Goal: Task Accomplishment & Management: Complete application form

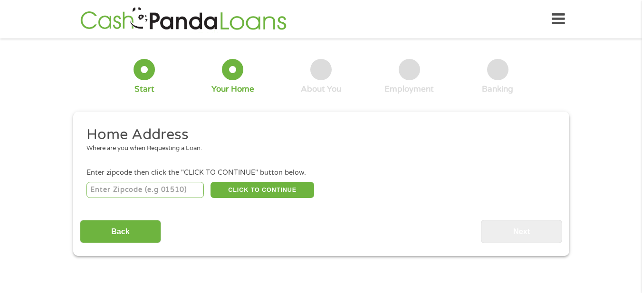
click at [112, 188] on input "number" at bounding box center [144, 190] width 117 height 16
type input "31907"
click at [273, 191] on button "CLICK TO CONTINUE" at bounding box center [263, 190] width 104 height 16
type input "31907"
type input "Columbus"
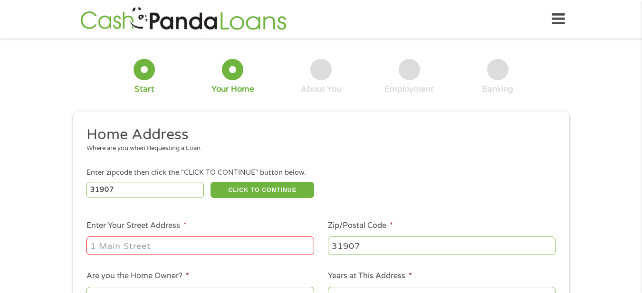
click at [243, 244] on input "Enter Your Street Address *" at bounding box center [200, 246] width 228 height 18
type input "[STREET_ADDRESS][PERSON_NAME]"
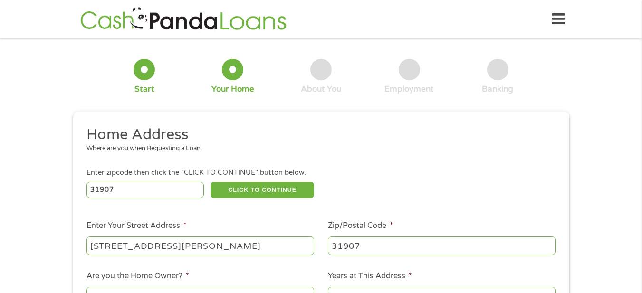
scroll to position [95, 0]
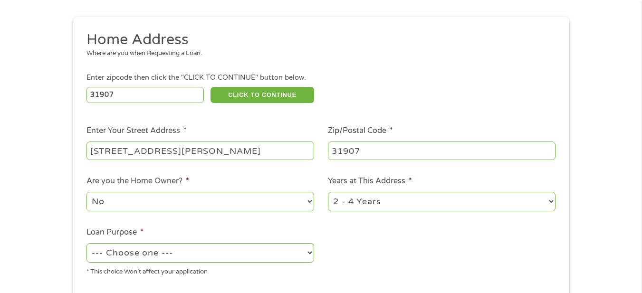
click at [542, 204] on select "1 Year or less 1 - 2 Years 2 - 4 Years Over 4 Years" at bounding box center [442, 201] width 228 height 19
select select "60months"
click at [328, 192] on select "1 Year or less 1 - 2 Years 2 - 4 Years Over 4 Years" at bounding box center [442, 201] width 228 height 19
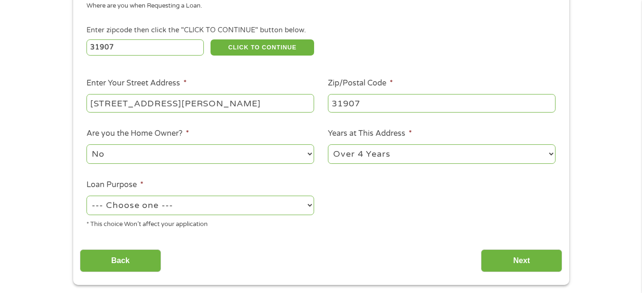
click at [302, 201] on select "--- Choose one --- Pay Bills Debt Consolidation Home Improvement Major Purchase…" at bounding box center [200, 205] width 228 height 19
select select "medicalexpenses"
click at [86, 196] on select "--- Choose one --- Pay Bills Debt Consolidation Home Improvement Major Purchase…" at bounding box center [200, 205] width 228 height 19
click at [529, 260] on input "Next" at bounding box center [521, 260] width 81 height 23
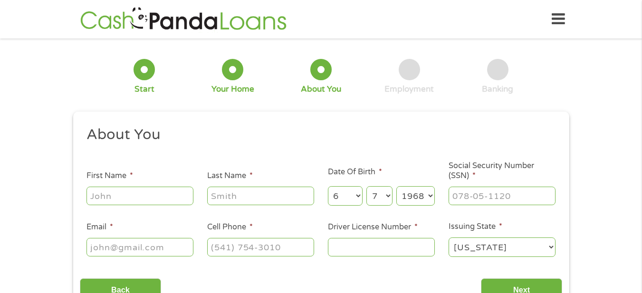
scroll to position [4, 4]
click at [125, 197] on input "First Name *" at bounding box center [139, 196] width 107 height 18
type input "[PERSON_NAME]"
type input "brown"
type input "[EMAIL_ADDRESS][DOMAIN_NAME]"
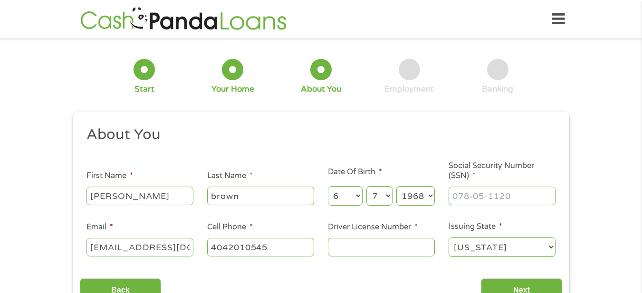
type input "[PHONE_NUMBER]"
click at [365, 244] on input "Driver License Number *" at bounding box center [381, 247] width 107 height 18
type input "025111680"
click at [483, 194] on input "___-__-____" at bounding box center [502, 196] width 107 height 18
type input "256-47-6572"
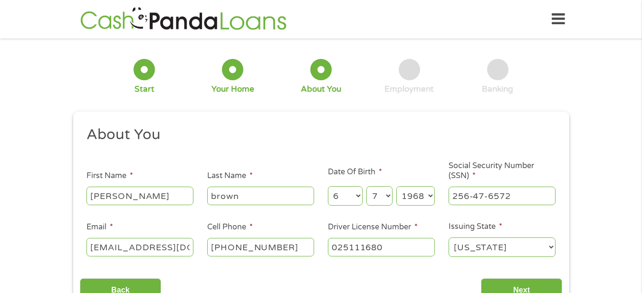
scroll to position [95, 0]
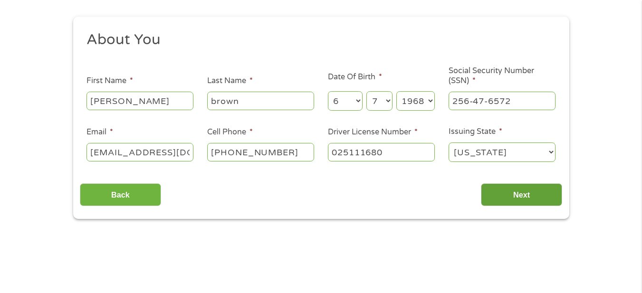
click at [526, 192] on input "Next" at bounding box center [521, 194] width 81 height 23
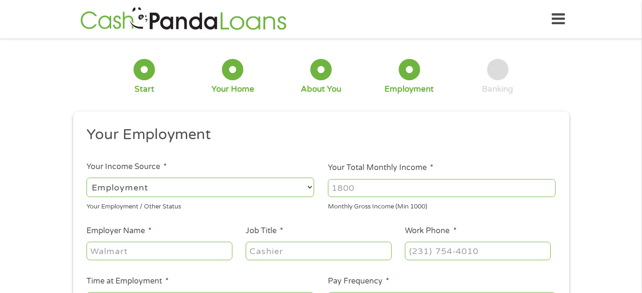
scroll to position [4, 4]
click at [266, 185] on select "--- Choose one --- Employment [DEMOGRAPHIC_DATA] Benefits" at bounding box center [200, 187] width 228 height 19
click at [301, 141] on h2 "Your Employment" at bounding box center [317, 134] width 462 height 19
click at [386, 188] on input "Your Total Monthly Income *" at bounding box center [442, 188] width 228 height 18
type input "3200"
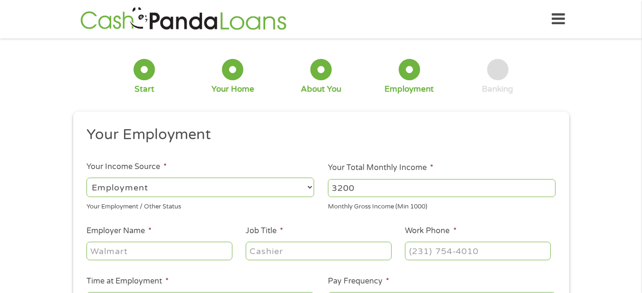
click at [160, 248] on input "Employer Name *" at bounding box center [158, 251] width 145 height 18
type input "alexander electric"
click at [271, 250] on input "Job Title *" at bounding box center [318, 251] width 145 height 18
type input "electrician"
click at [439, 250] on input "(___) ___-____" at bounding box center [477, 251] width 145 height 18
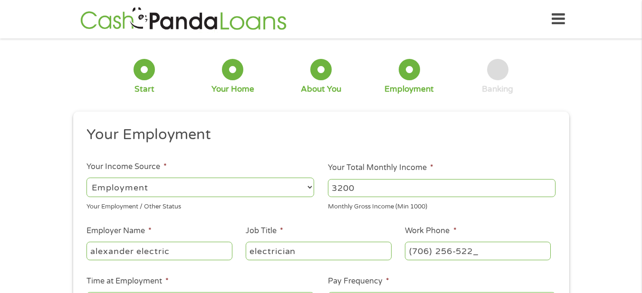
type input "[PHONE_NUMBER]"
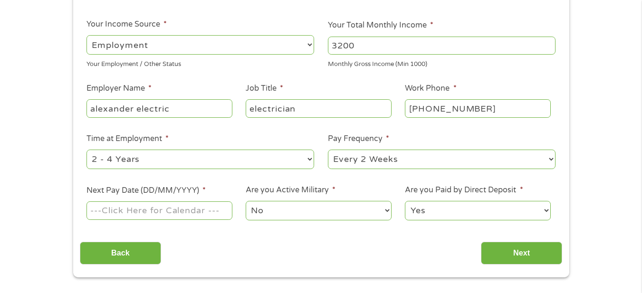
click at [550, 160] on select "--- Choose one --- Every 2 Weeks Every Week Monthly Semi-Monthly" at bounding box center [442, 159] width 228 height 19
select select "weekly"
click at [328, 150] on select "--- Choose one --- Every 2 Weeks Every Week Monthly Semi-Monthly" at bounding box center [442, 159] width 228 height 19
click at [191, 208] on input "Next Pay Date (DD/MM/YYYY) *" at bounding box center [158, 210] width 145 height 18
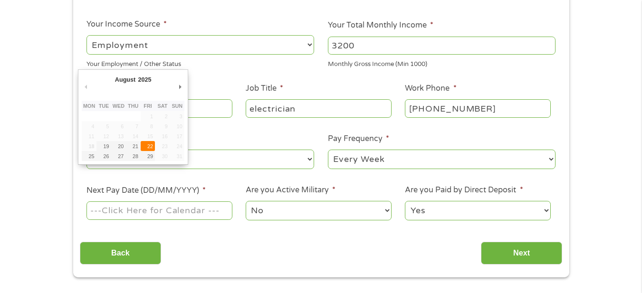
type input "[DATE]"
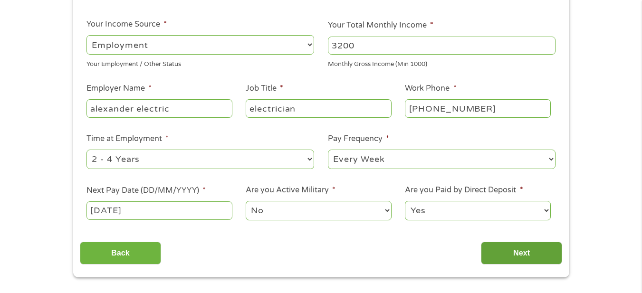
click at [520, 251] on input "Next" at bounding box center [521, 253] width 81 height 23
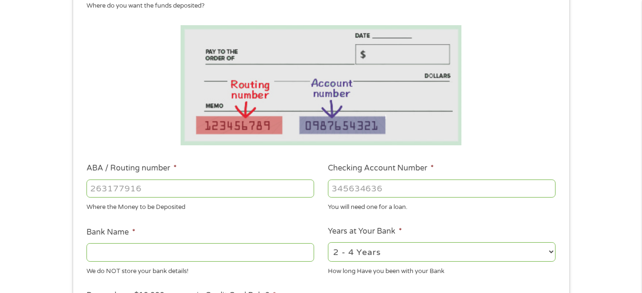
scroll to position [190, 0]
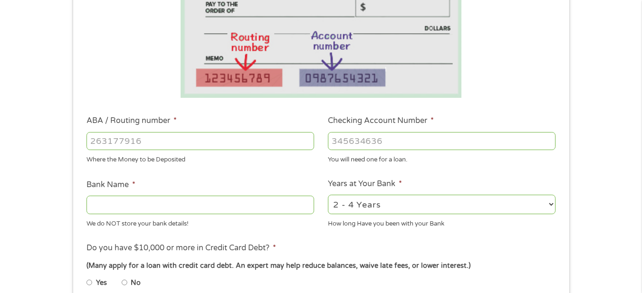
click at [161, 137] on input "ABA / Routing number *" at bounding box center [200, 141] width 228 height 18
type input "061000227"
type input "[PERSON_NAME] FARGO BANK"
type input "061000227"
click at [367, 142] on input "Checking Account Number *" at bounding box center [442, 141] width 228 height 18
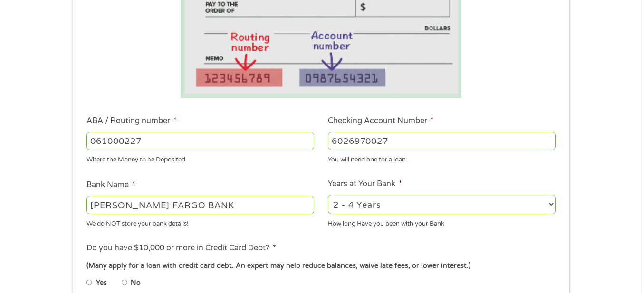
type input "6026970027"
click at [536, 203] on select "2 - 4 Years 6 - 12 Months 1 - 2 Years Over 4 Years" at bounding box center [442, 204] width 228 height 19
select select "60months"
click at [328, 195] on select "2 - 4 Years 6 - 12 Months 1 - 2 Years Over 4 Years" at bounding box center [442, 204] width 228 height 19
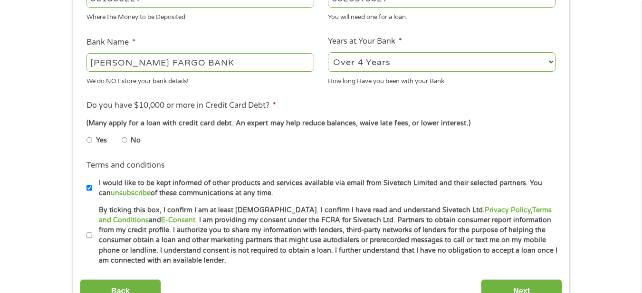
click at [124, 139] on input "No" at bounding box center [125, 140] width 6 height 15
radio input "true"
click at [89, 237] on input "By ticking this box, I confirm I am at least [DEMOGRAPHIC_DATA]. I confirm I ha…" at bounding box center [89, 235] width 6 height 15
checkbox input "true"
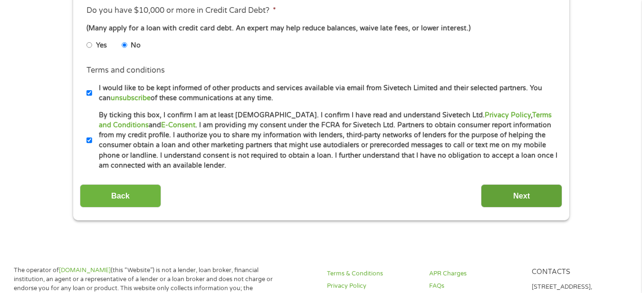
click at [530, 195] on input "Next" at bounding box center [521, 195] width 81 height 23
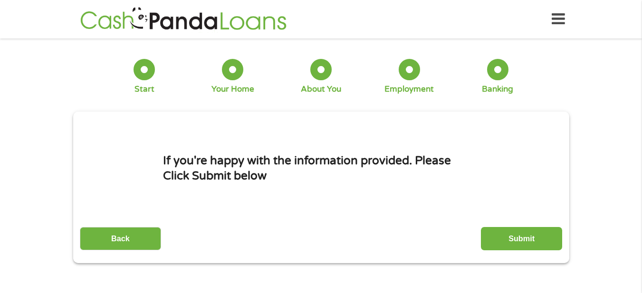
scroll to position [4, 4]
click at [535, 240] on input "Submit" at bounding box center [521, 238] width 81 height 23
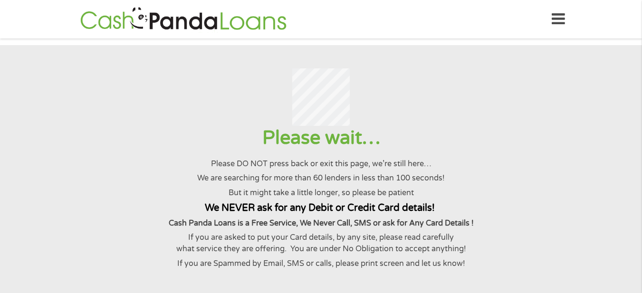
scroll to position [48, 0]
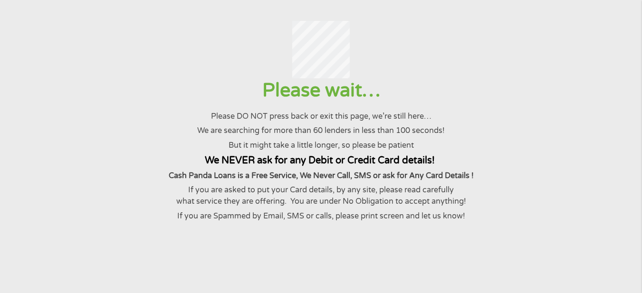
drag, startPoint x: 462, startPoint y: 5, endPoint x: 383, endPoint y: 15, distance: 80.5
click at [383, 15] on section "Please wait… Please DO NOT press back or exit this page, we’re still here… We a…" at bounding box center [321, 158] width 642 height 321
